Goal: Obtain resource: Download file/media

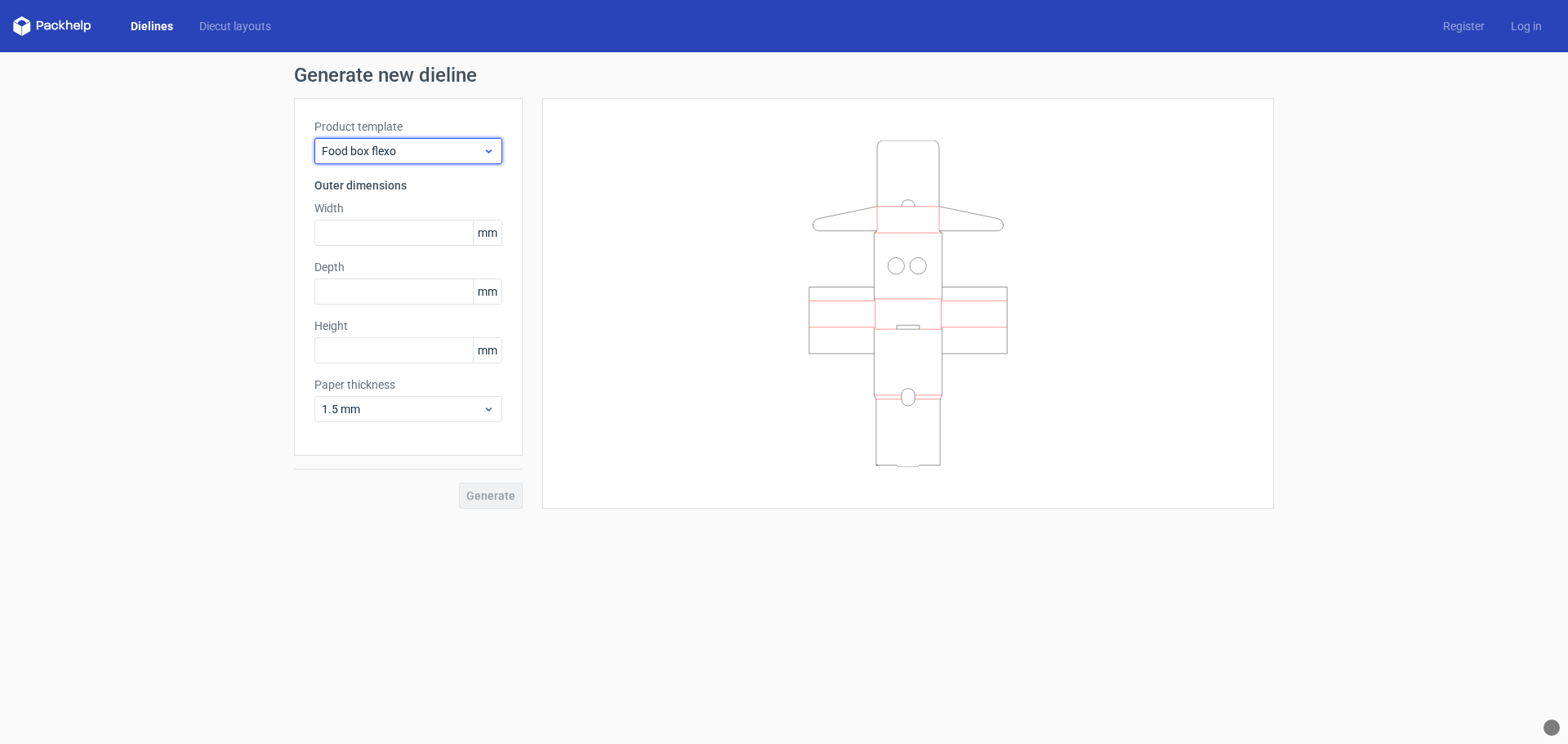
click at [488, 147] on icon at bounding box center [488, 150] width 12 height 13
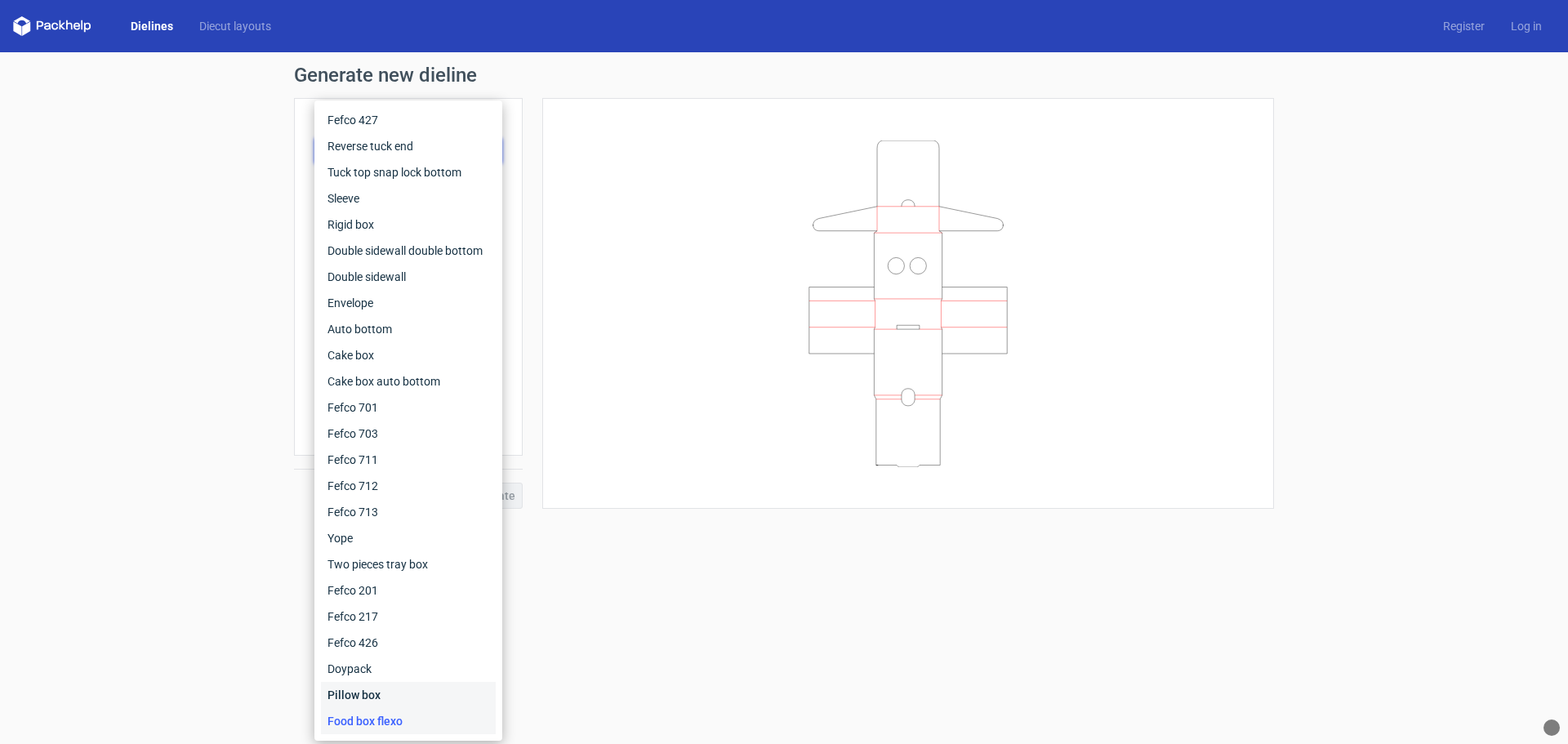
click at [378, 694] on div "Pillow box" at bounding box center [408, 695] width 174 height 27
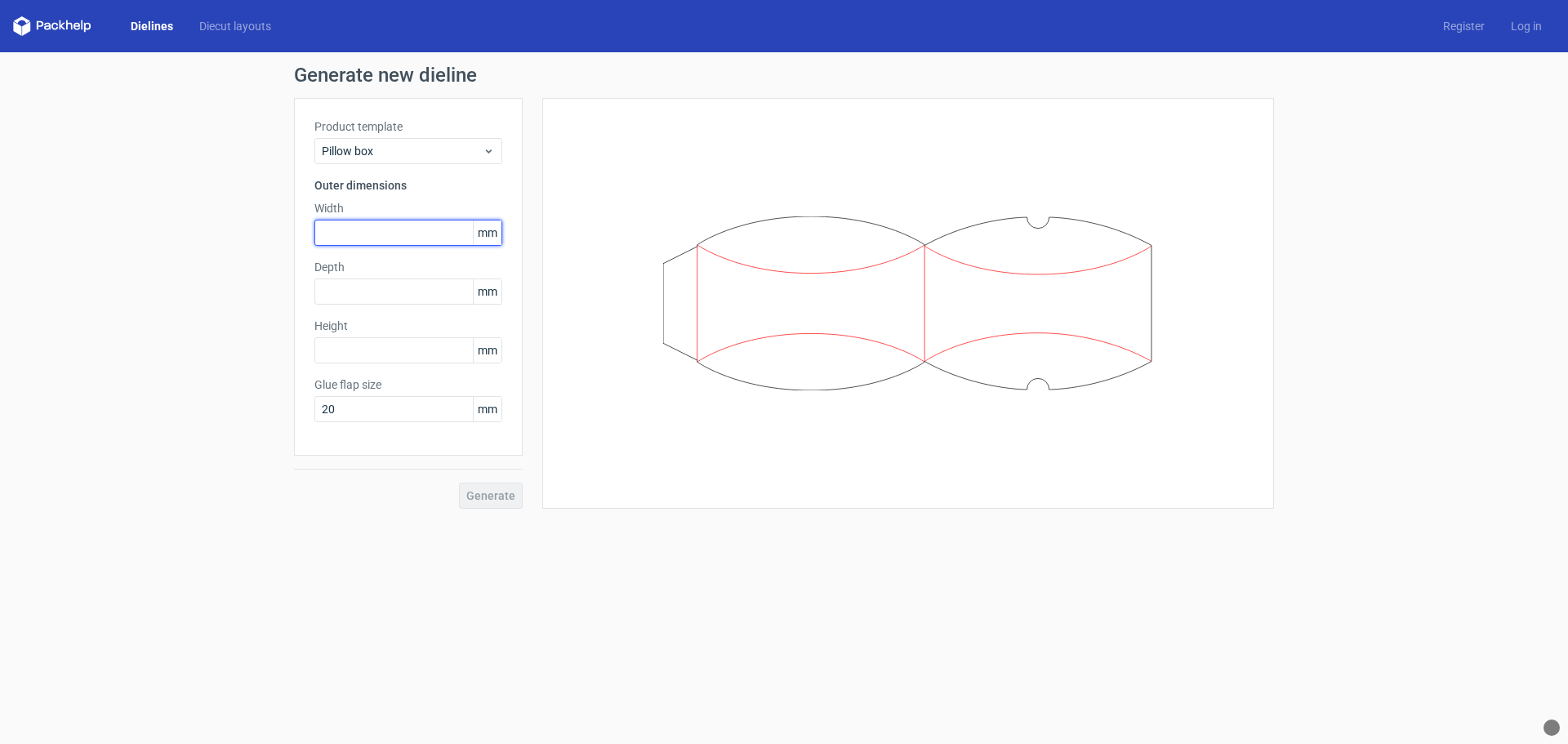
click at [356, 230] on input "text" at bounding box center [408, 233] width 188 height 27
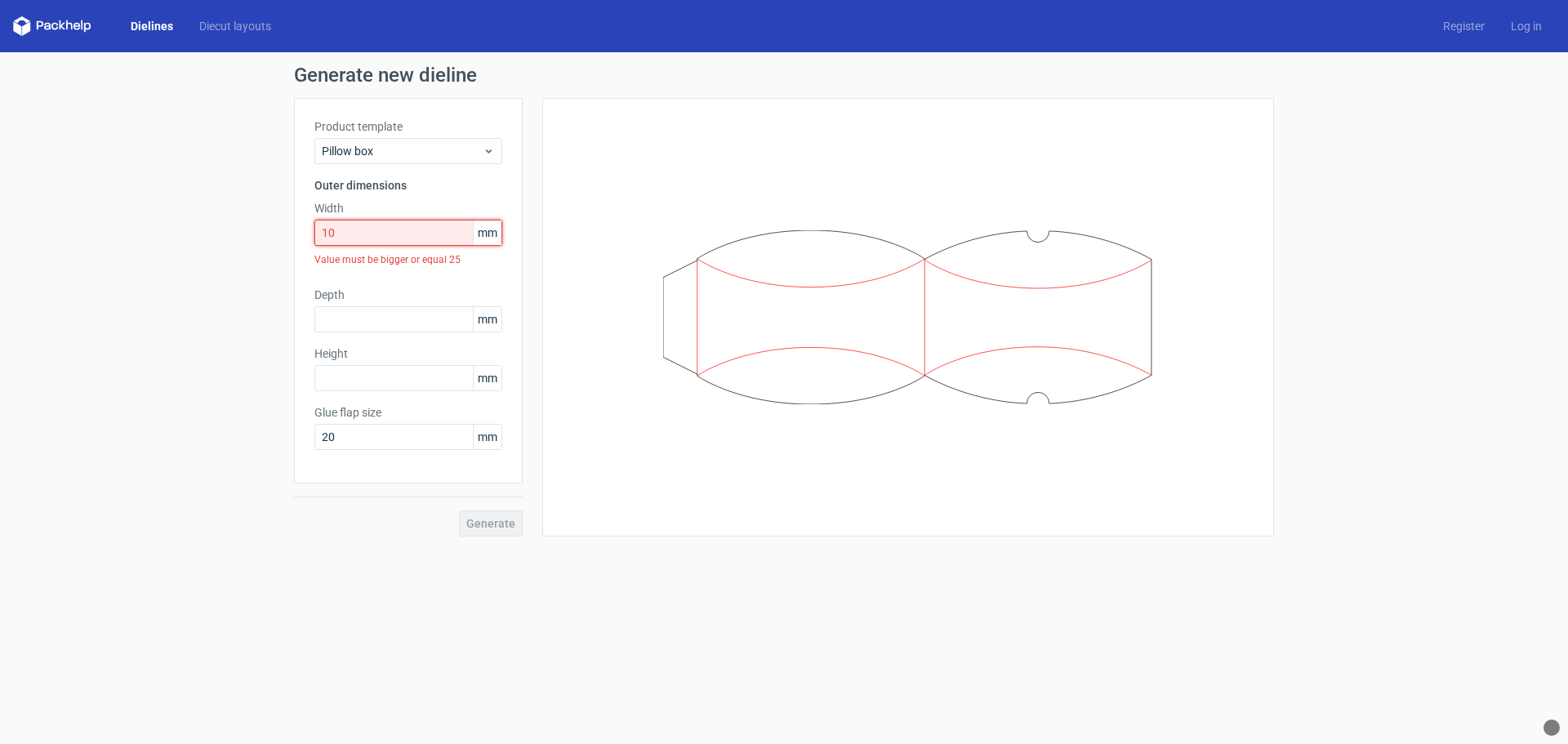
drag, startPoint x: 380, startPoint y: 235, endPoint x: 265, endPoint y: 235, distance: 115.0
click at [265, 235] on div "Generate new dieline Product template Pillow box Outer dimensions Width 10 mm V…" at bounding box center [784, 301] width 1568 height 497
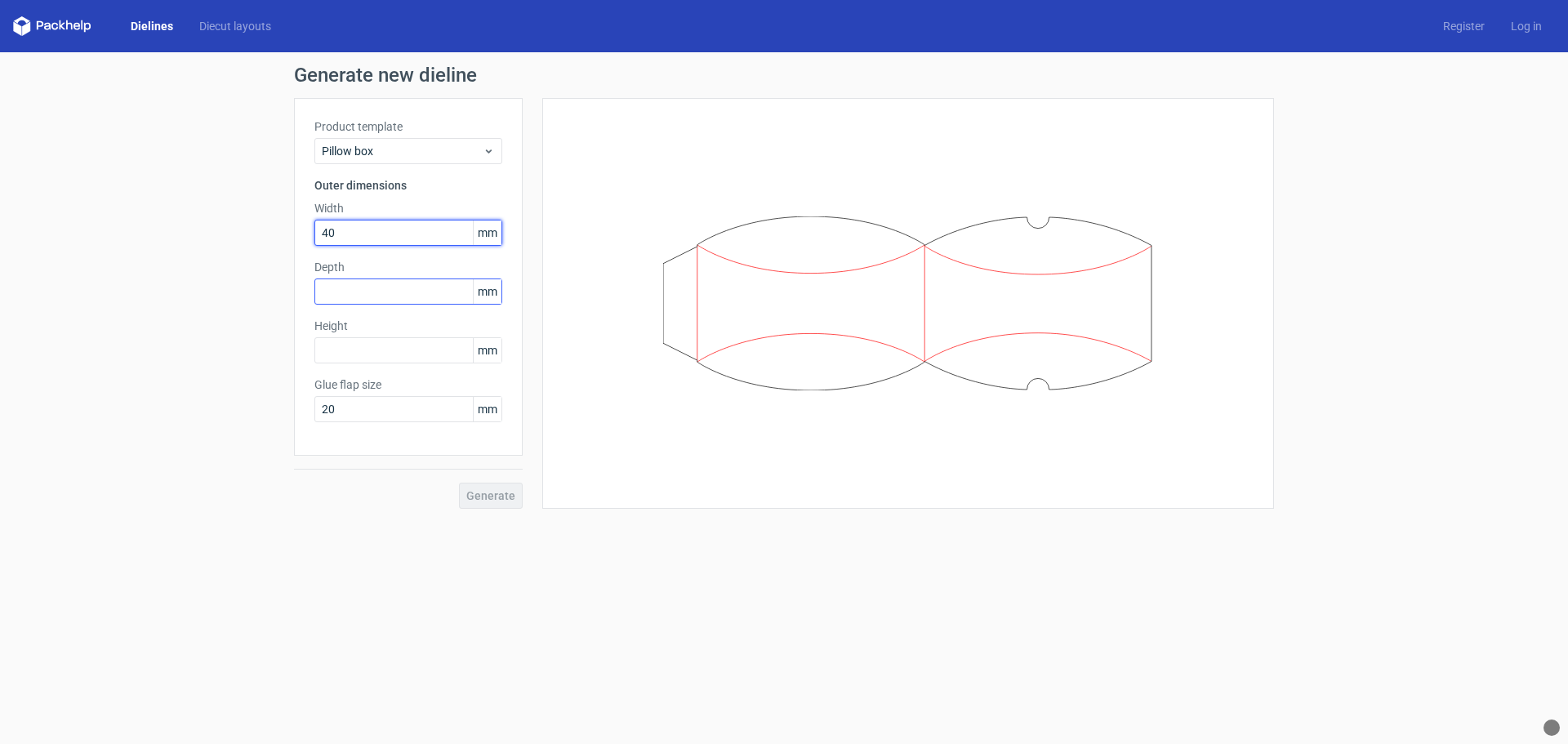
type input "40"
drag, startPoint x: 359, startPoint y: 237, endPoint x: 319, endPoint y: 241, distance: 40.2
click at [319, 241] on input "40" at bounding box center [408, 233] width 188 height 27
click at [369, 297] on input "text" at bounding box center [408, 292] width 188 height 27
type input "50"
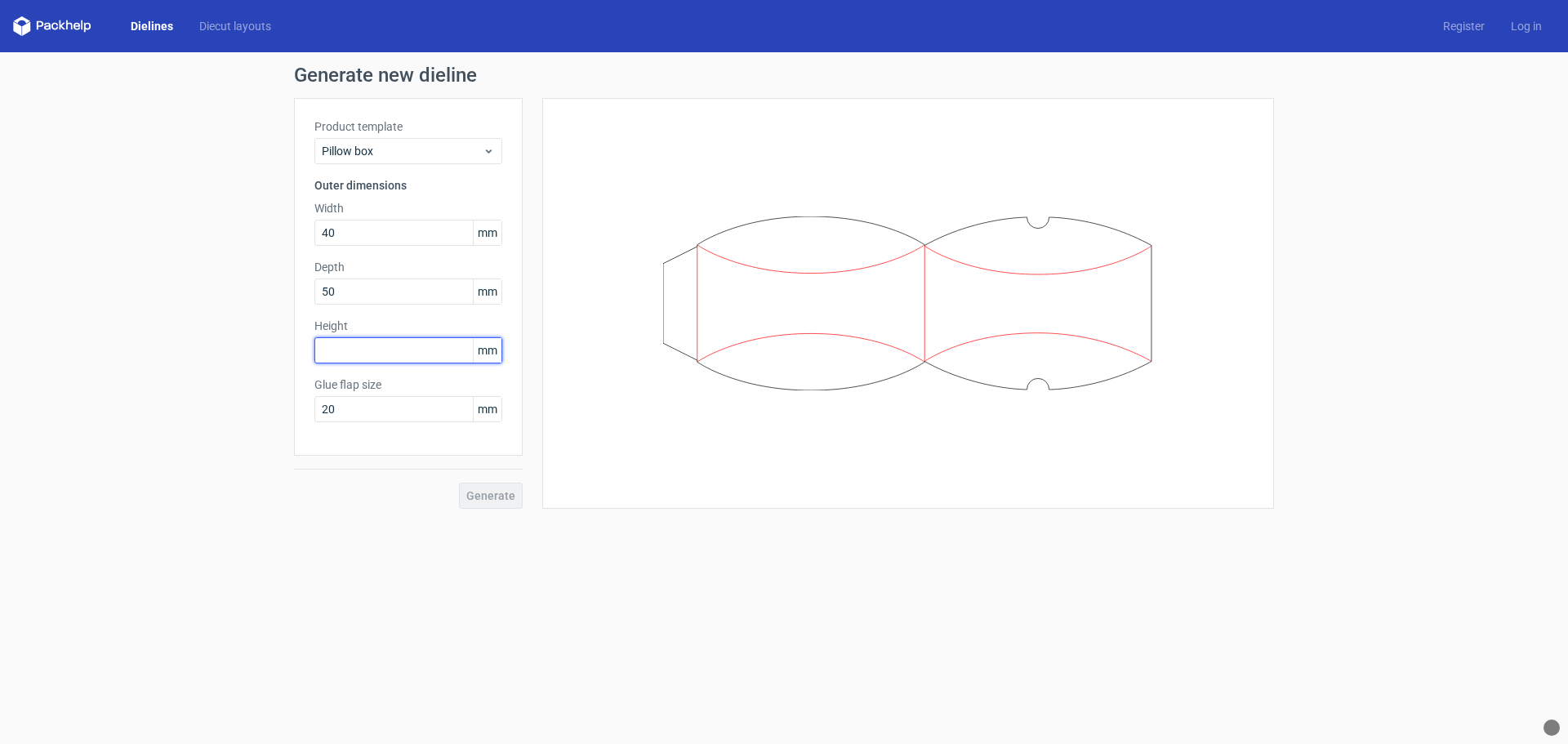
click at [387, 349] on input "text" at bounding box center [408, 350] width 188 height 27
click at [414, 417] on input "20" at bounding box center [408, 410] width 188 height 27
click at [442, 348] on input "text" at bounding box center [408, 350] width 188 height 27
type input "110"
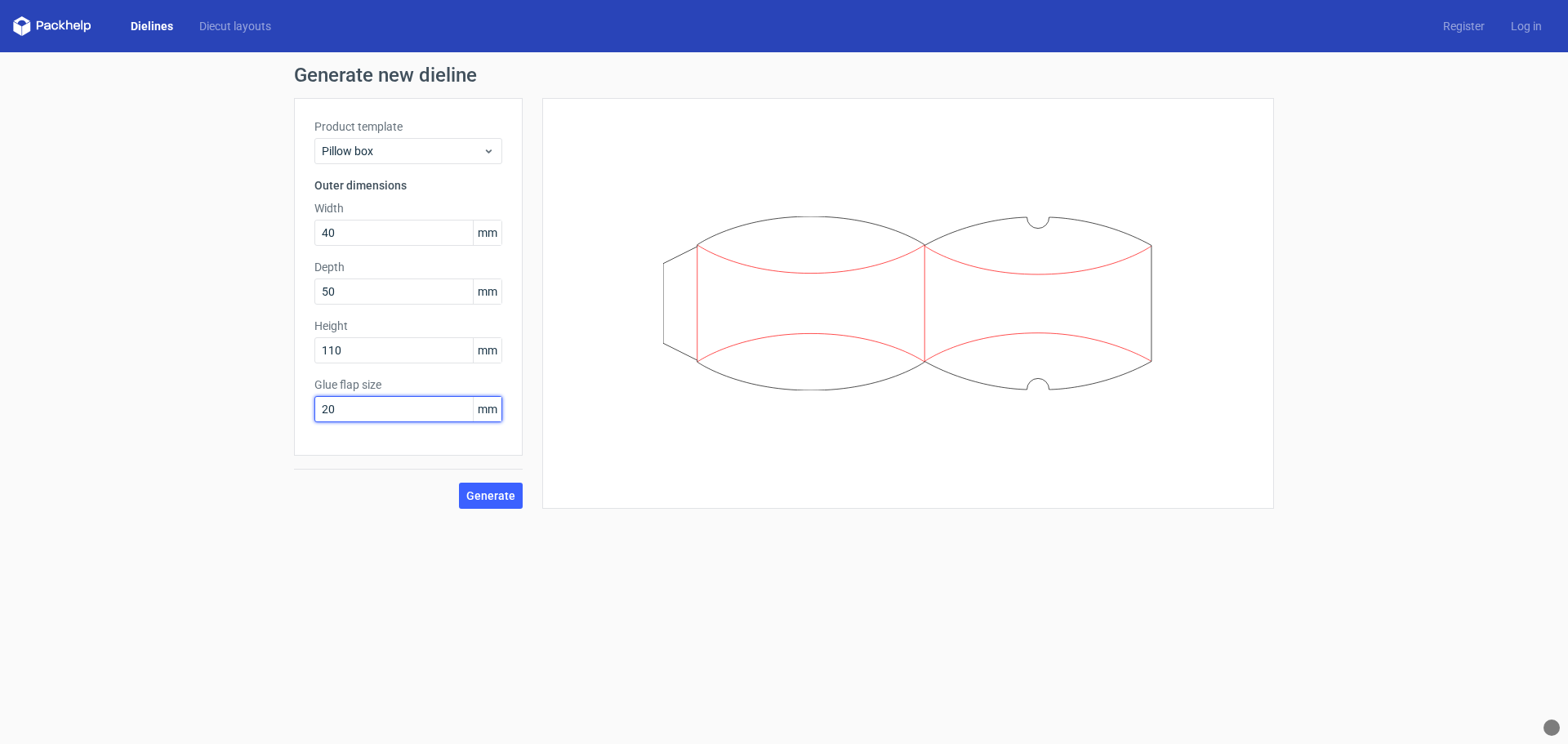
click at [437, 405] on input "20" at bounding box center [408, 410] width 188 height 27
click at [403, 288] on input "50" at bounding box center [408, 292] width 188 height 27
click at [410, 238] on input "40" at bounding box center [408, 233] width 188 height 27
click at [459, 156] on span "Pillow box" at bounding box center [403, 150] width 161 height 16
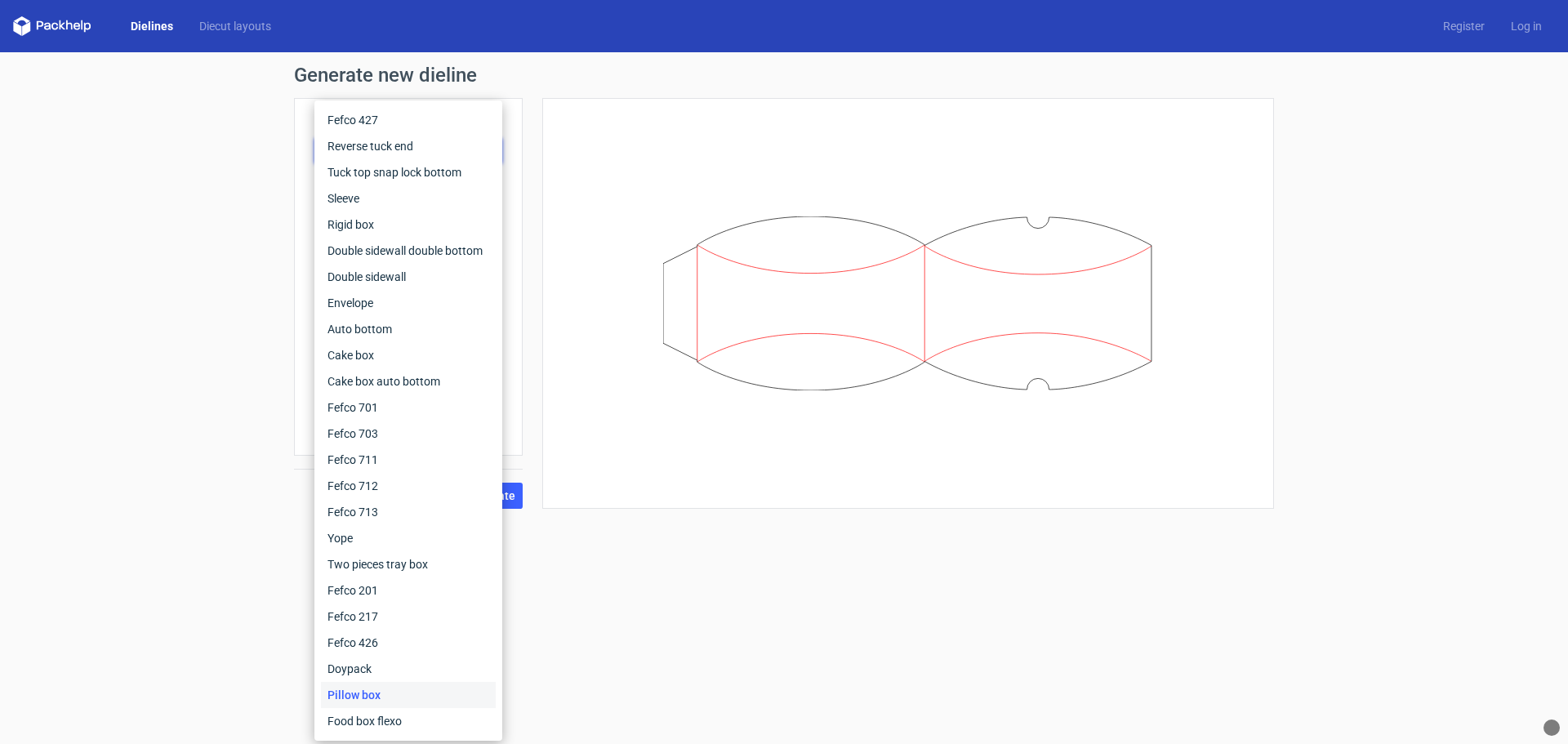
click at [590, 171] on div at bounding box center [908, 303] width 691 height 370
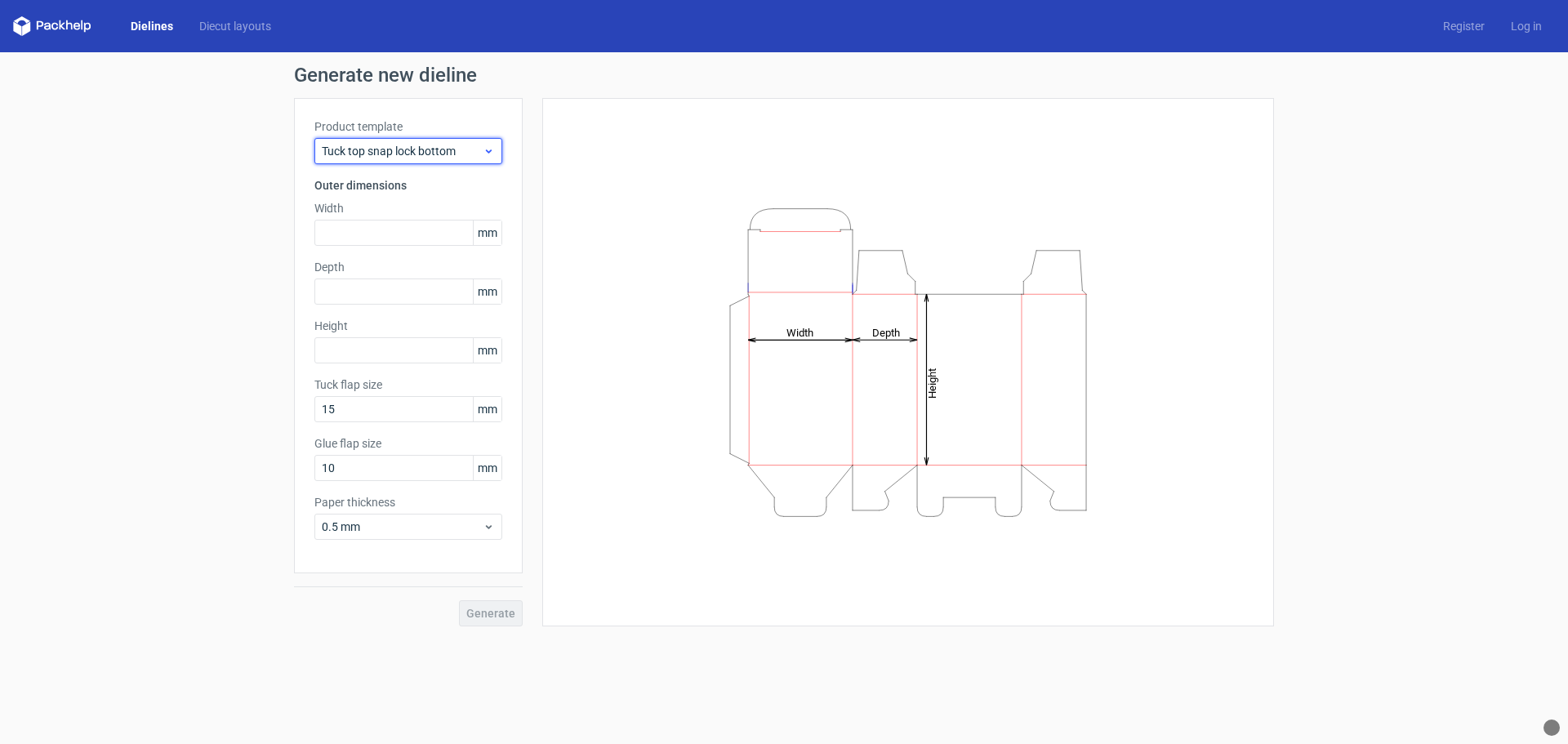
click at [488, 155] on icon at bounding box center [488, 150] width 12 height 13
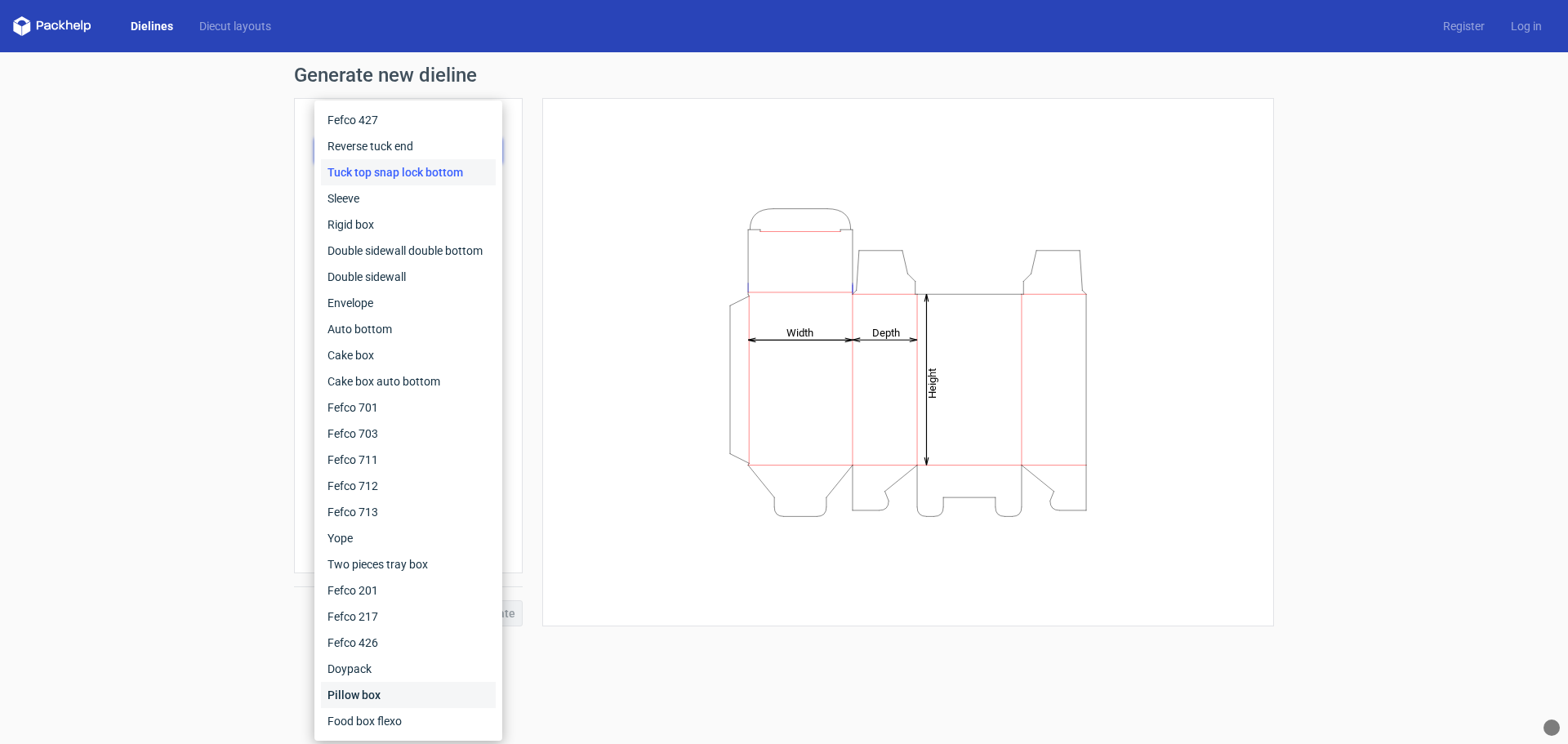
click at [375, 693] on div "Pillow box" at bounding box center [408, 695] width 174 height 27
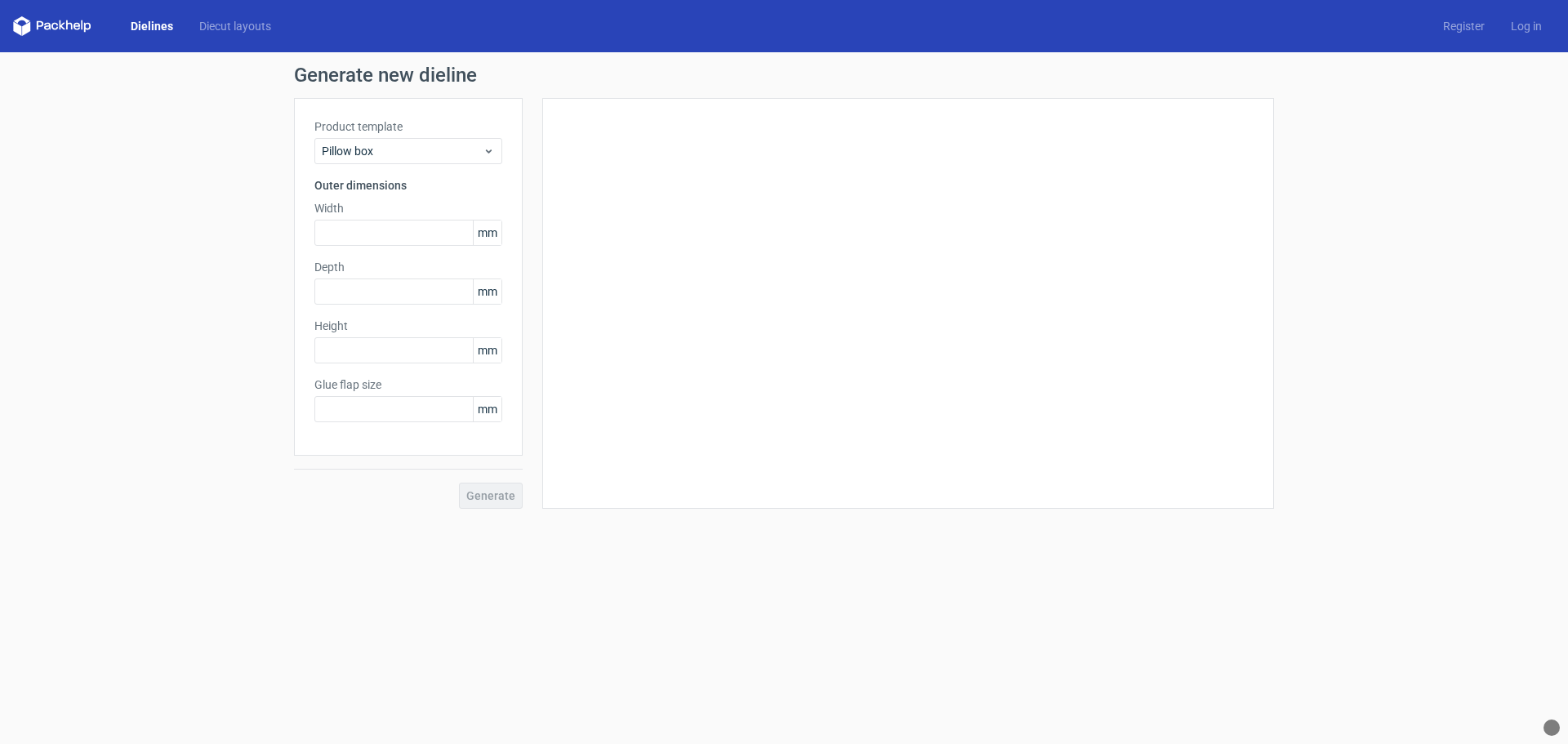
type input "20"
click at [411, 146] on span "Pillow box" at bounding box center [403, 150] width 161 height 16
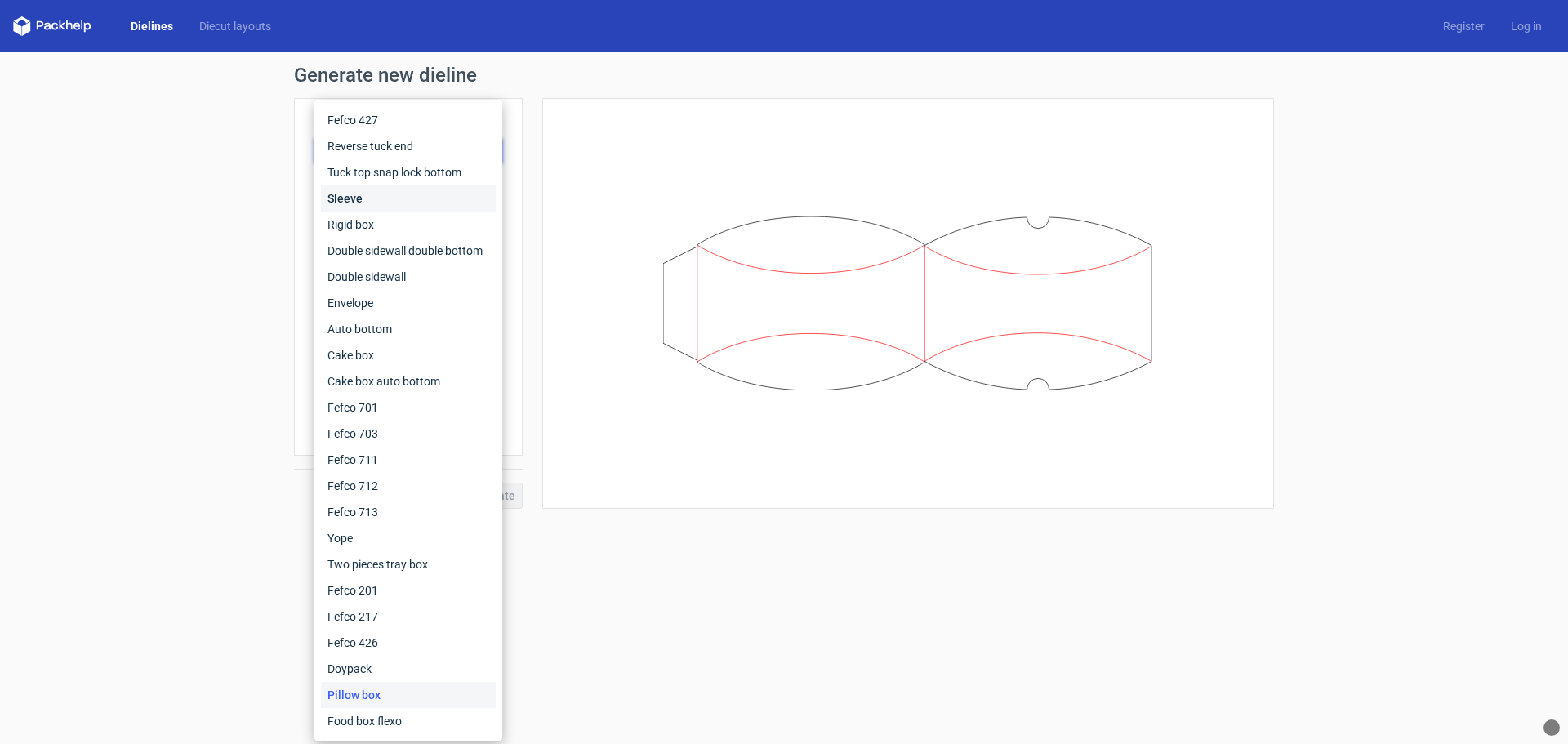
click at [354, 195] on div "Sleeve" at bounding box center [408, 198] width 174 height 27
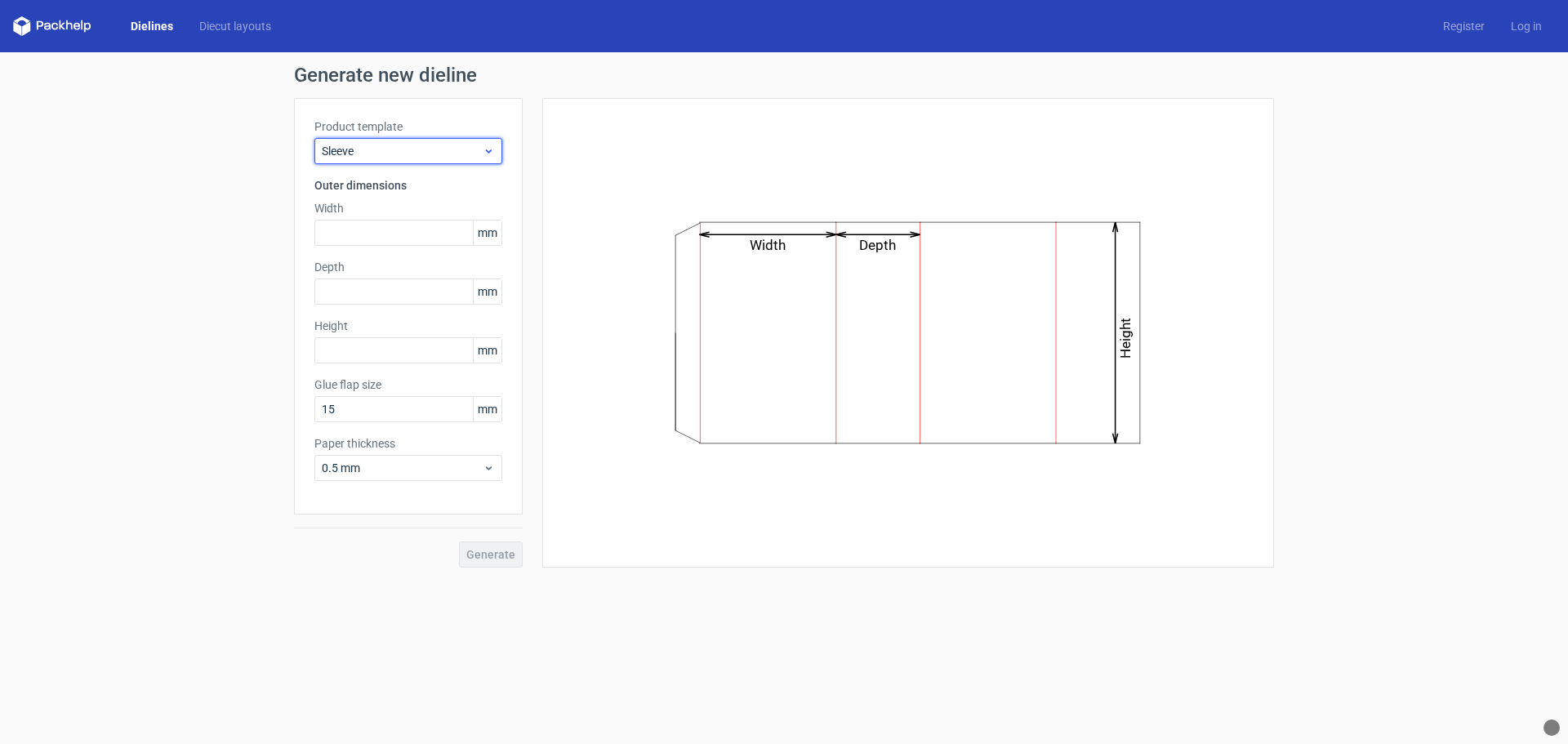
click at [405, 146] on span "Sleeve" at bounding box center [403, 150] width 161 height 16
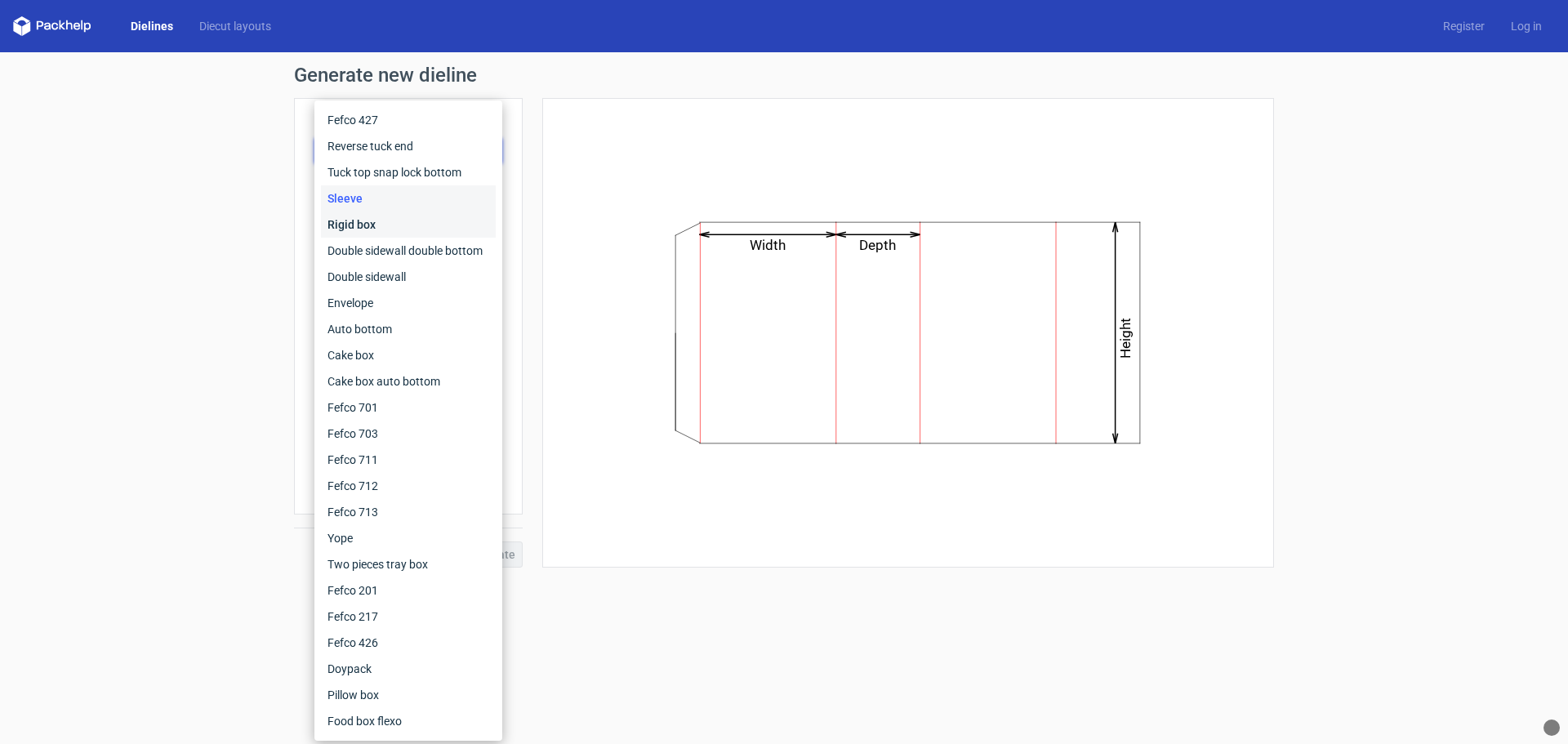
click at [374, 224] on div "Rigid box" at bounding box center [408, 225] width 174 height 27
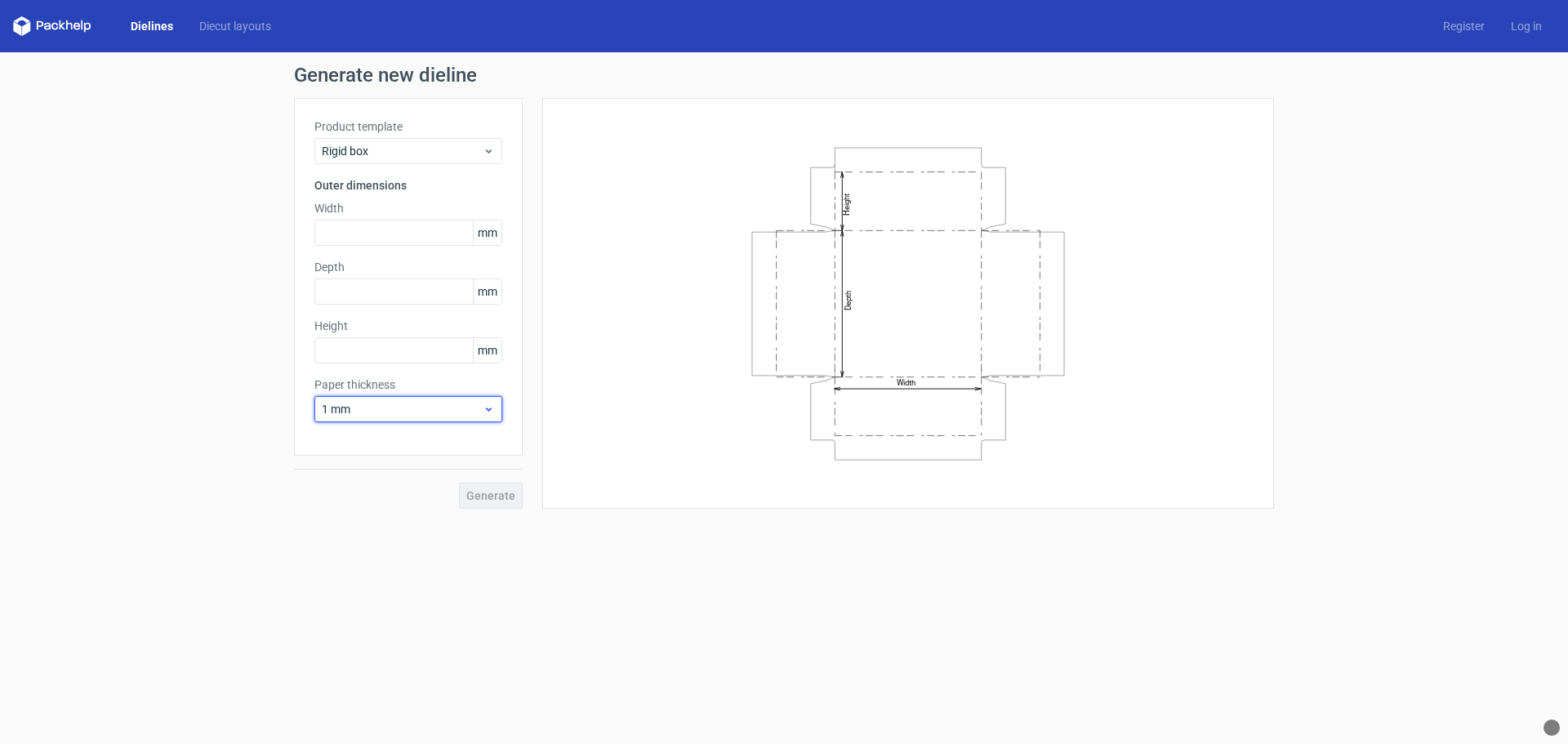
click at [399, 409] on span "1 mm" at bounding box center [403, 409] width 161 height 16
click at [360, 524] on div "1.5 mm" at bounding box center [408, 524] width 174 height 27
click at [374, 232] on input "text" at bounding box center [408, 233] width 188 height 27
type input "311"
type input "185"
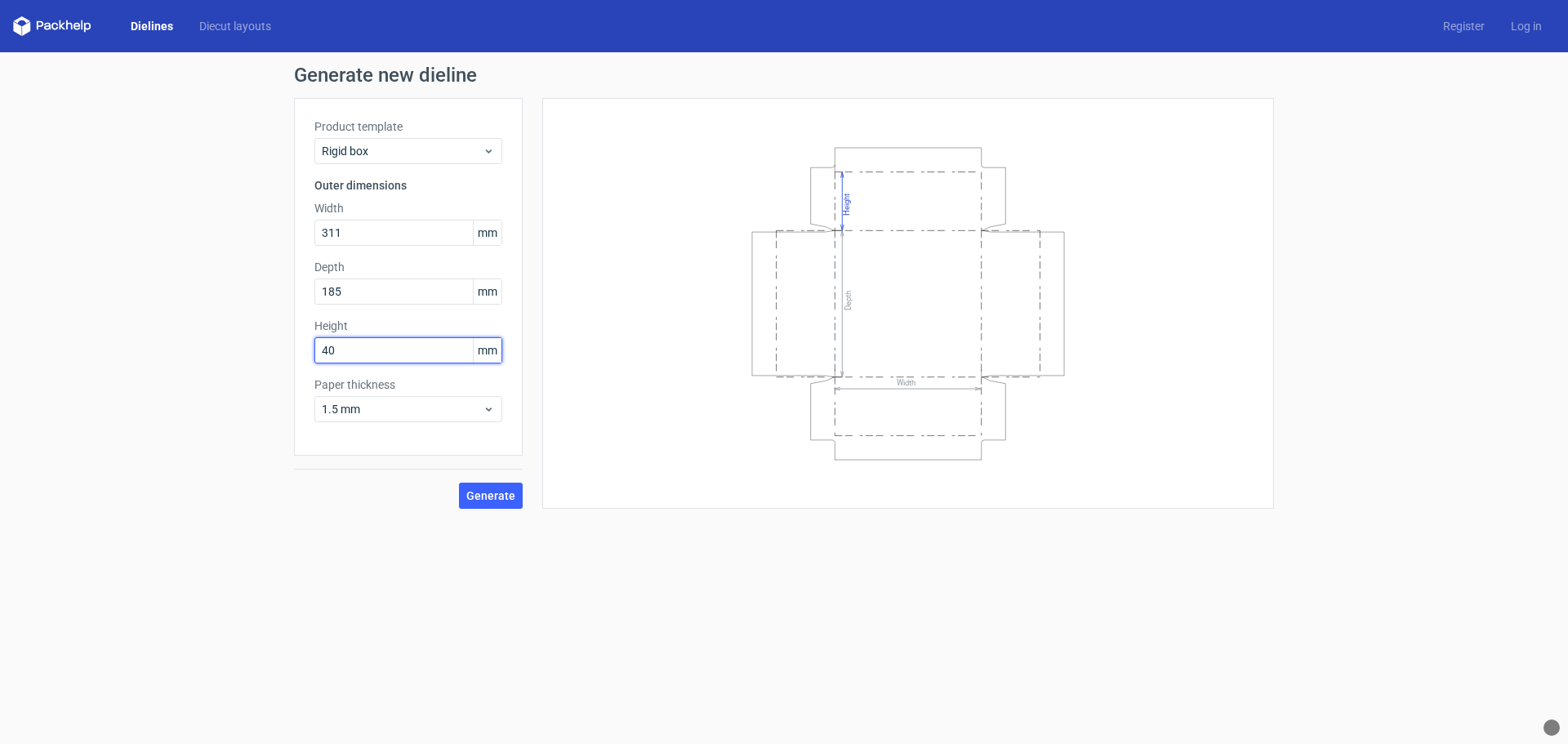
type input "40"
click at [507, 497] on span "Generate" at bounding box center [490, 495] width 49 height 12
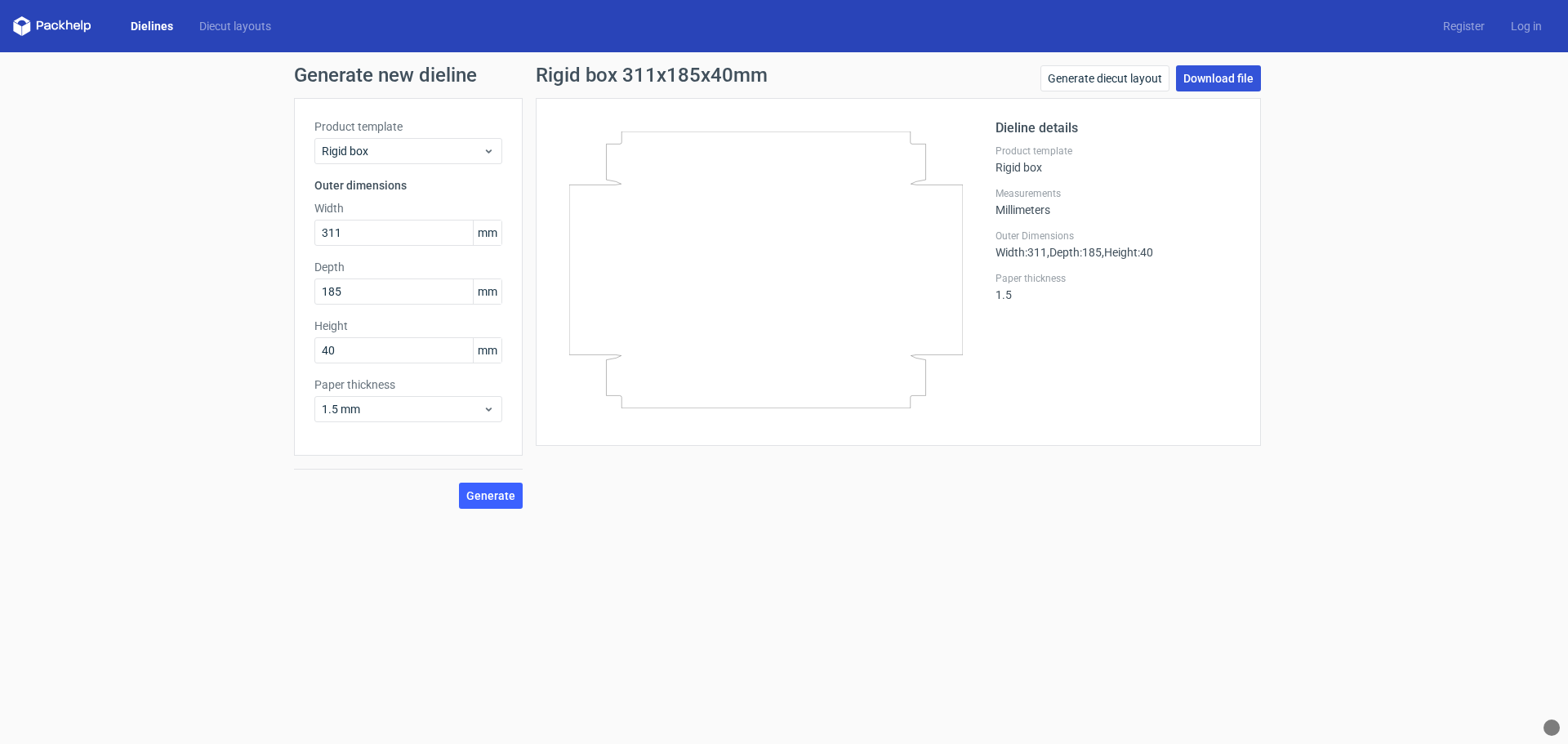
click at [1221, 82] on link "Download file" at bounding box center [1218, 79] width 85 height 27
drag, startPoint x: 358, startPoint y: 236, endPoint x: 321, endPoint y: 235, distance: 37.0
click at [321, 235] on input "311" at bounding box center [408, 233] width 188 height 27
type input "316"
type input "190"
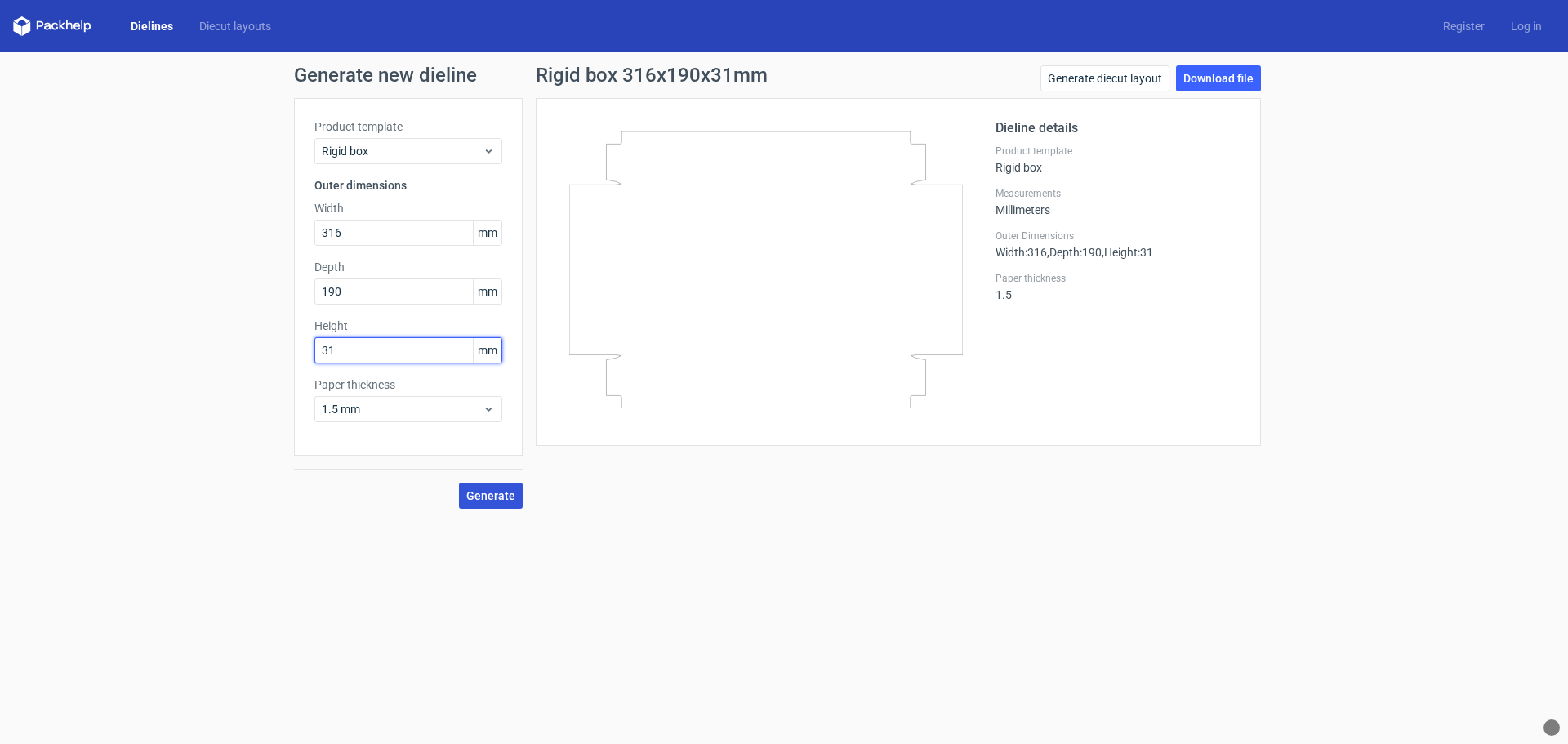
type input "31"
click at [503, 497] on span "Generate" at bounding box center [490, 495] width 49 height 12
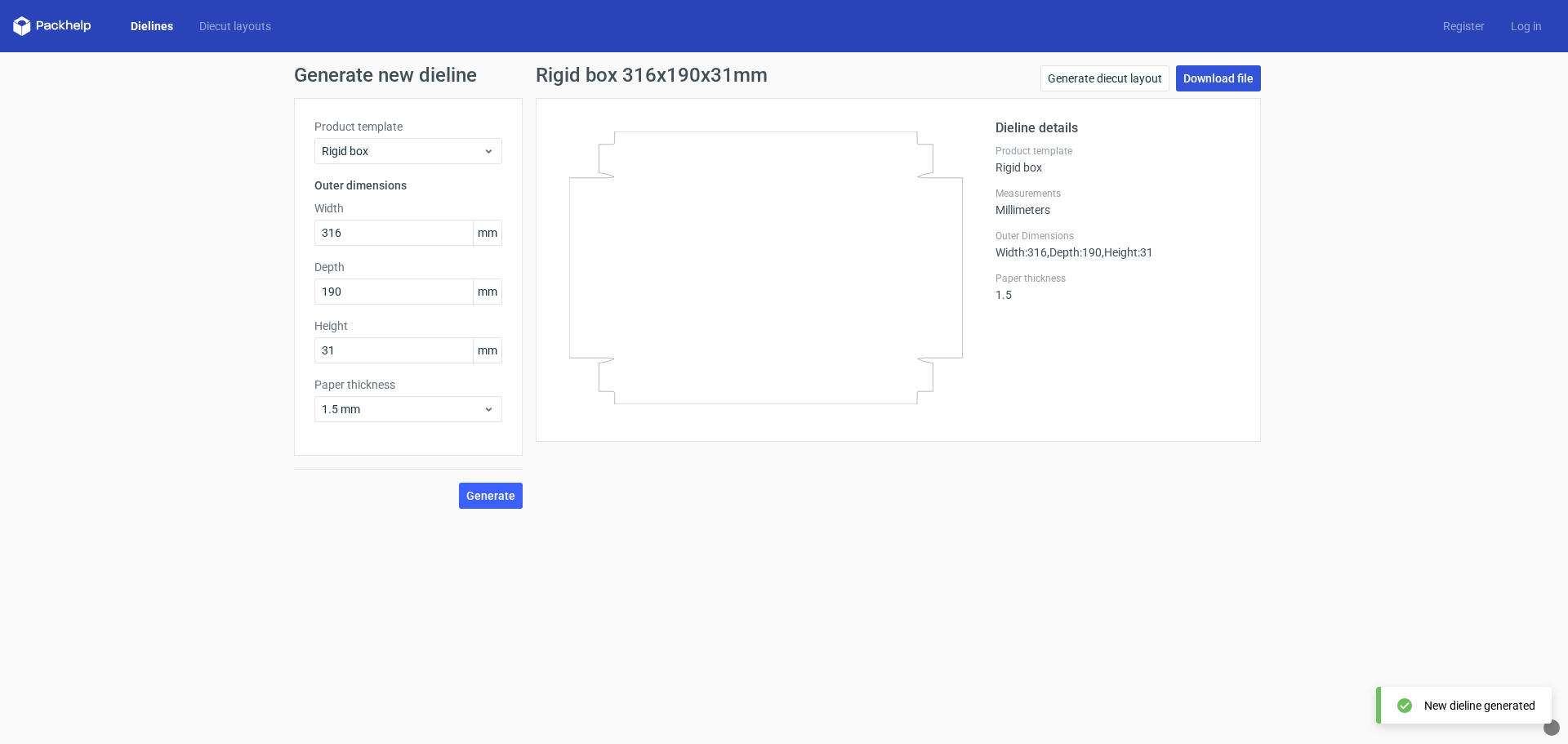
click at [1235, 80] on link "Download file" at bounding box center [1218, 79] width 85 height 27
click at [1152, 80] on link "Generate diecut layout" at bounding box center [1105, 79] width 129 height 27
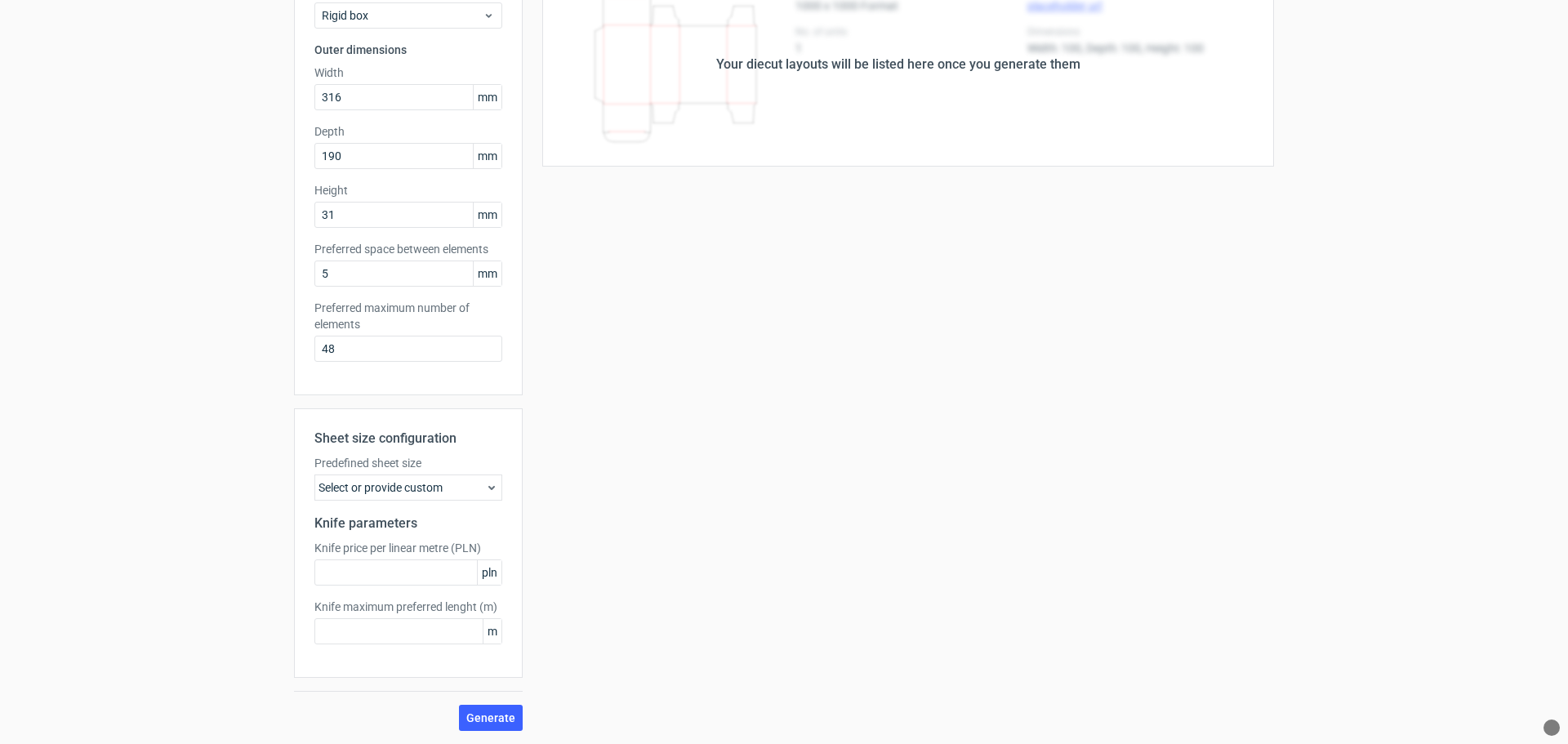
scroll to position [81, 0]
